Goal: Information Seeking & Learning: Learn about a topic

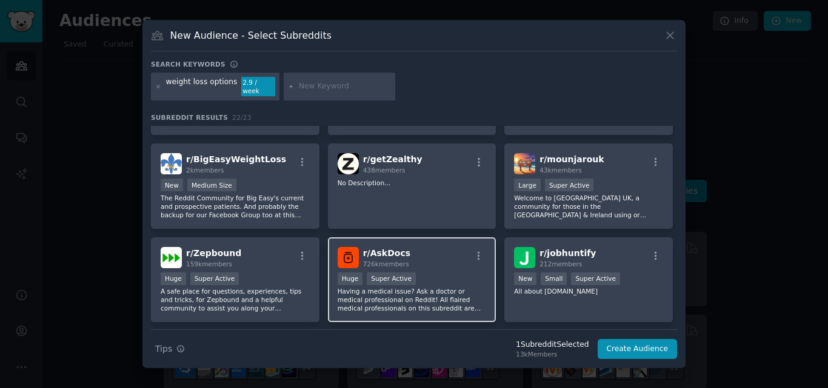
scroll to position [262, 0]
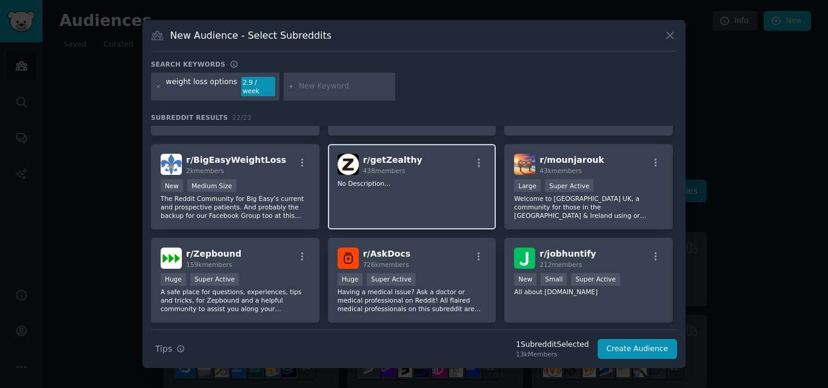
click at [418, 154] on div "r/ getZealthy 438 members" at bounding box center [412, 164] width 149 height 21
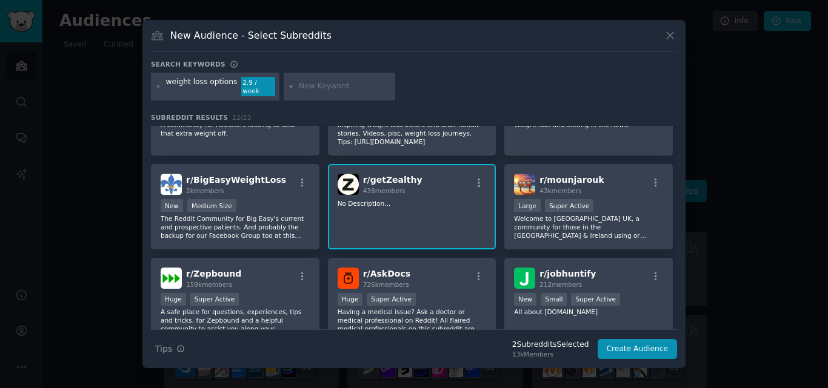
scroll to position [232, 0]
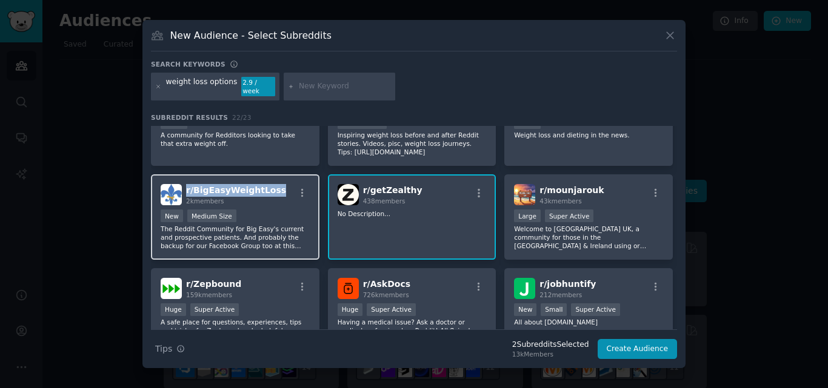
drag, startPoint x: 278, startPoint y: 183, endPoint x: 187, endPoint y: 188, distance: 90.4
click at [187, 188] on div "r/ BigEasyWeightLoss 2k members" at bounding box center [235, 194] width 149 height 21
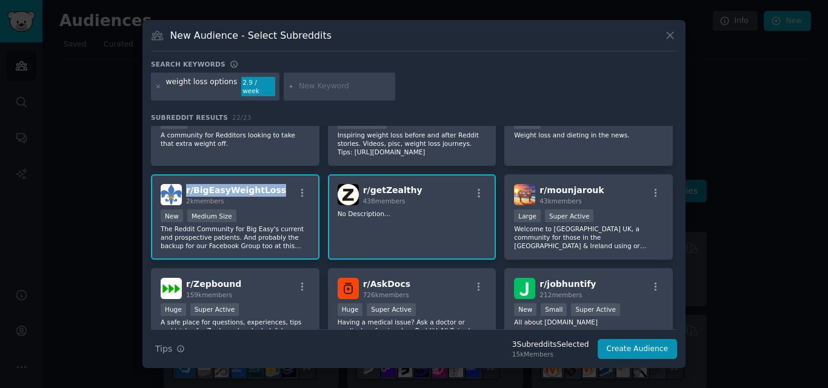
copy span "r/ BigEasyWeightLoss"
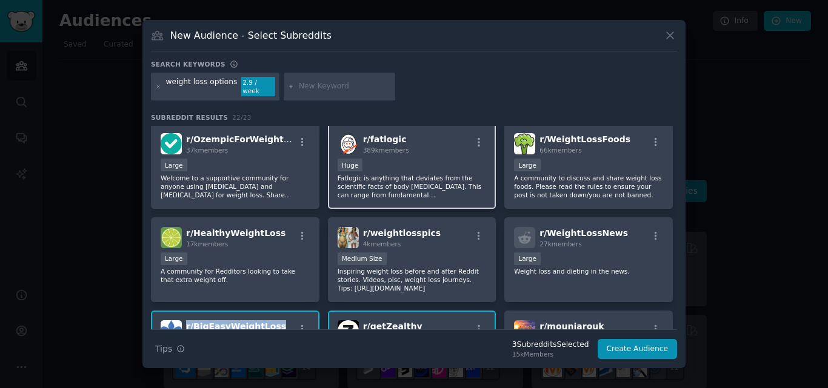
scroll to position [101, 0]
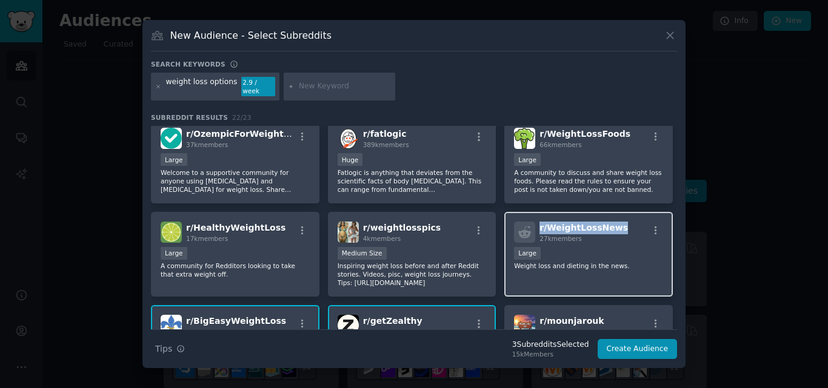
drag, startPoint x: 621, startPoint y: 222, endPoint x: 538, endPoint y: 227, distance: 83.2
click at [538, 227] on div "r/ WeightLossNews 27k members" at bounding box center [588, 232] width 149 height 21
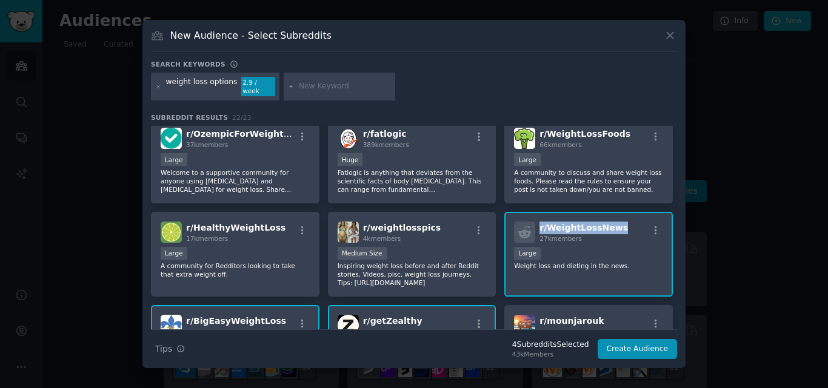
copy span "r/ WeightLossNews"
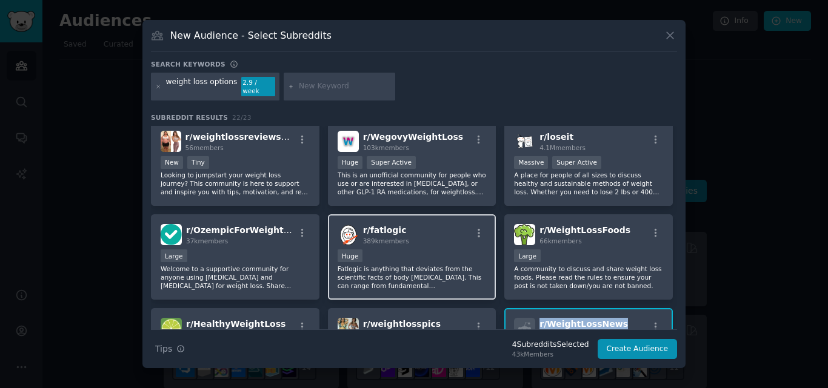
scroll to position [0, 0]
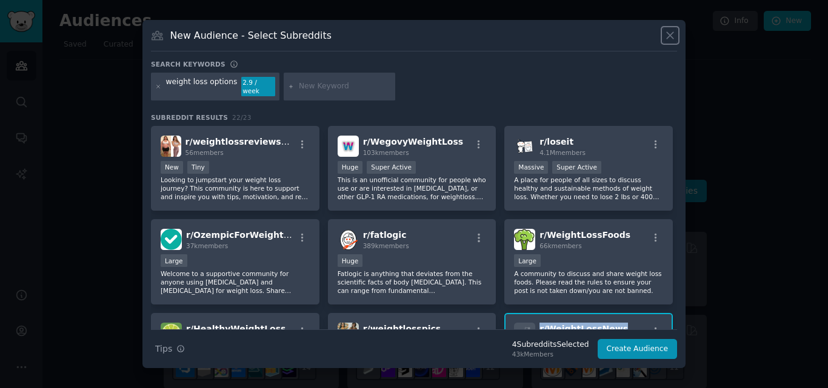
click at [665, 42] on icon at bounding box center [670, 35] width 13 height 13
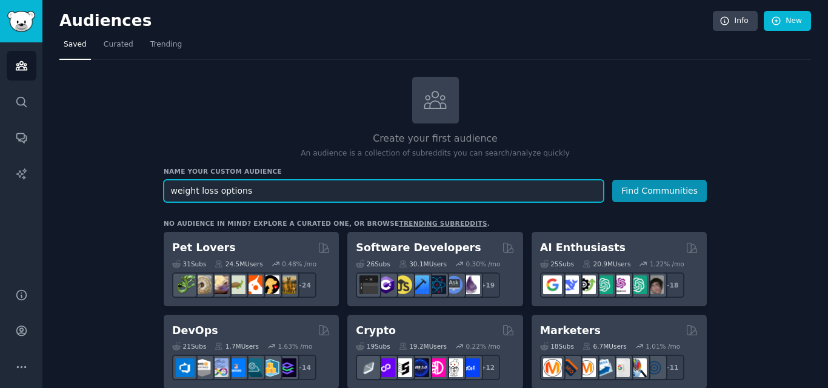
click at [230, 193] on input "weight loss options" at bounding box center [384, 191] width 440 height 22
paste input "like"
type input "weight loss like"
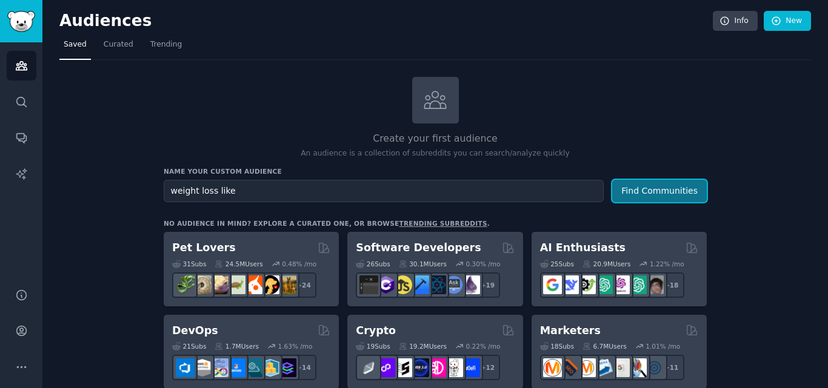
click at [638, 189] on button "Find Communities" at bounding box center [659, 191] width 95 height 22
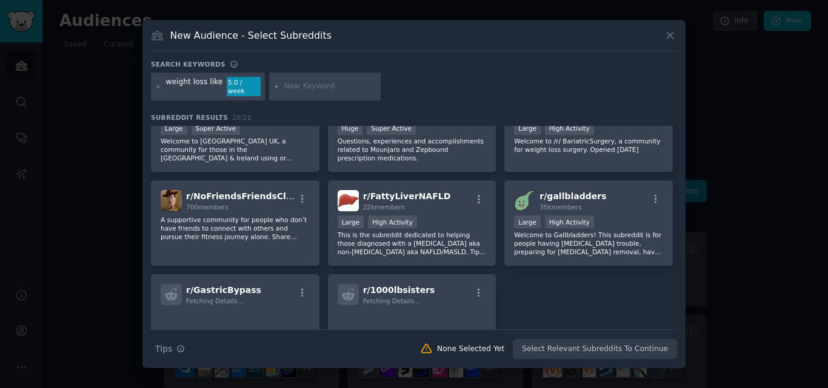
scroll to position [471, 0]
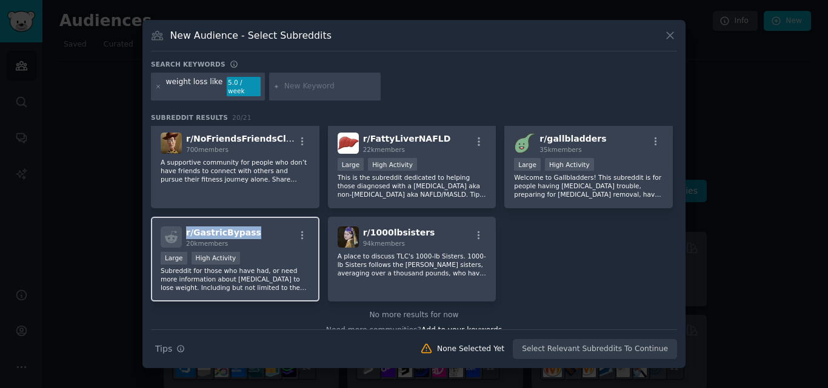
drag, startPoint x: 262, startPoint y: 224, endPoint x: 178, endPoint y: 225, distance: 84.9
click at [178, 227] on div "r/ GastricBypass 20k members" at bounding box center [235, 237] width 149 height 21
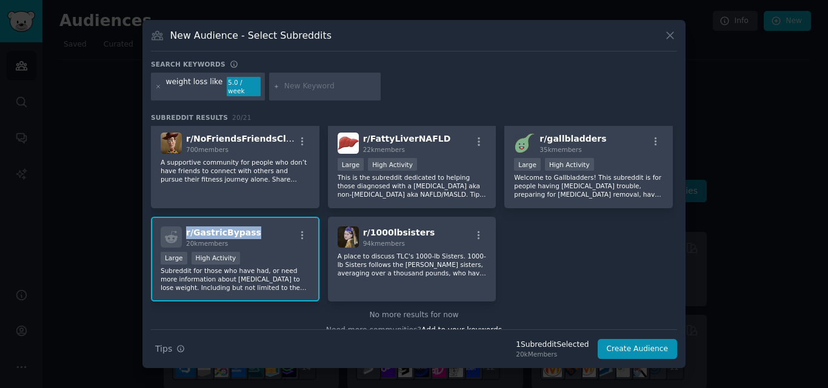
copy span "r/ GastricBypass"
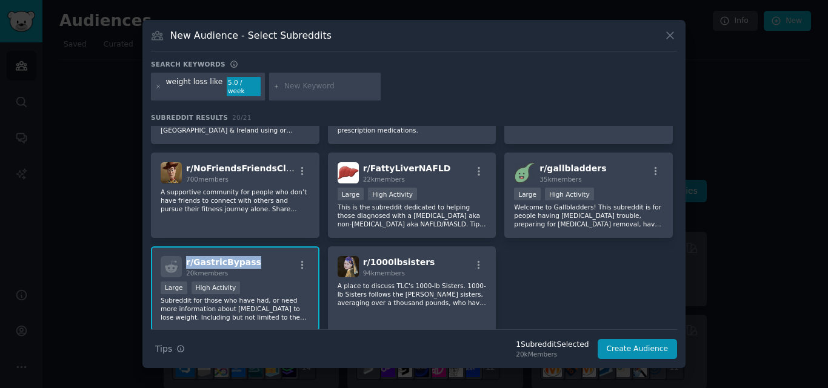
scroll to position [441, 0]
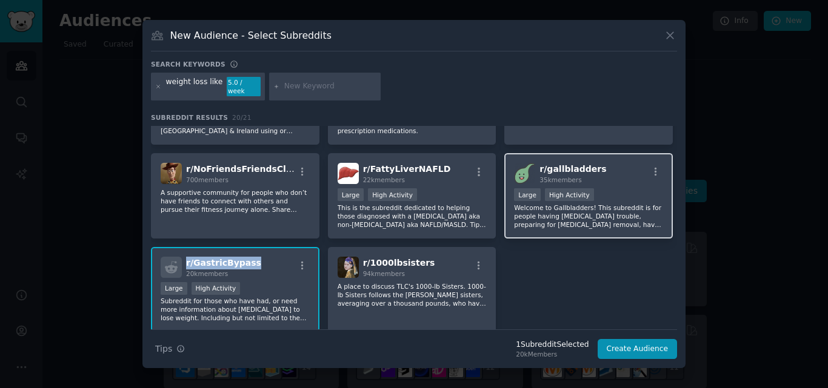
click at [598, 164] on div "r/ gallbladders 35k members" at bounding box center [588, 173] width 149 height 21
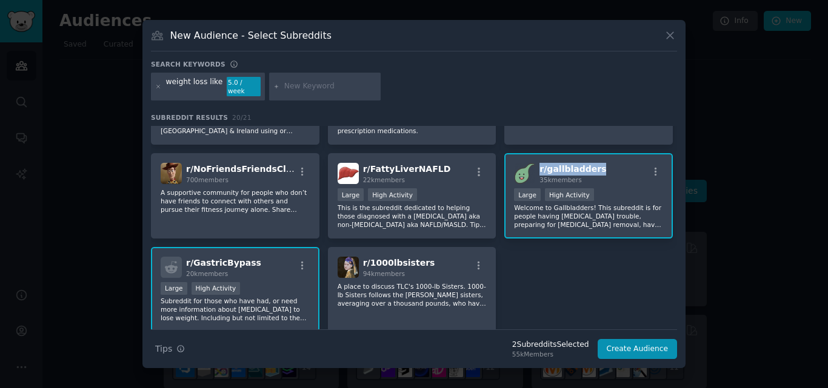
drag, startPoint x: 598, startPoint y: 164, endPoint x: 539, endPoint y: 166, distance: 58.8
click at [539, 166] on div "r/ gallbladders 35k members" at bounding box center [588, 173] width 149 height 21
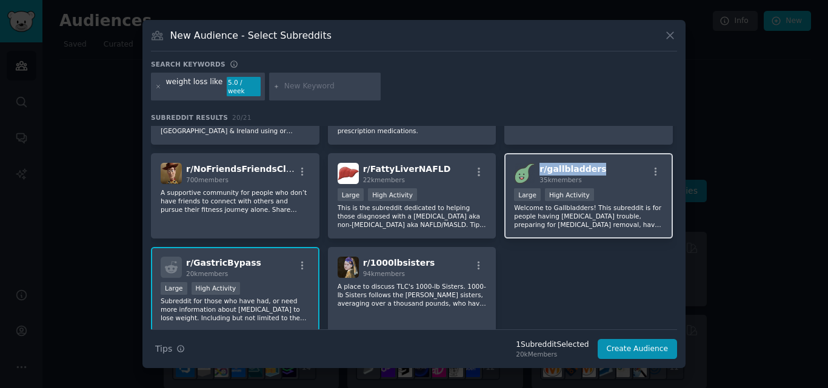
copy span "r/ gallbladders"
